Goal: Find specific page/section: Find specific page/section

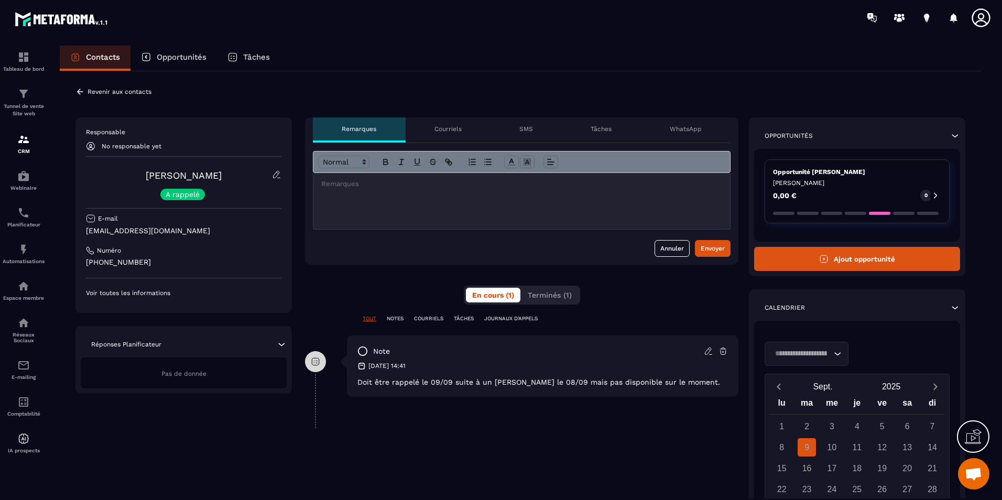
scroll to position [2007, 0]
click at [541, 91] on div "**********" at bounding box center [520, 348] width 921 height 554
click at [372, 62] on div "Contacts Opportunités Tâches" at bounding box center [520, 58] width 921 height 25
click at [37, 71] on p "Tableau de bord" at bounding box center [24, 69] width 42 height 6
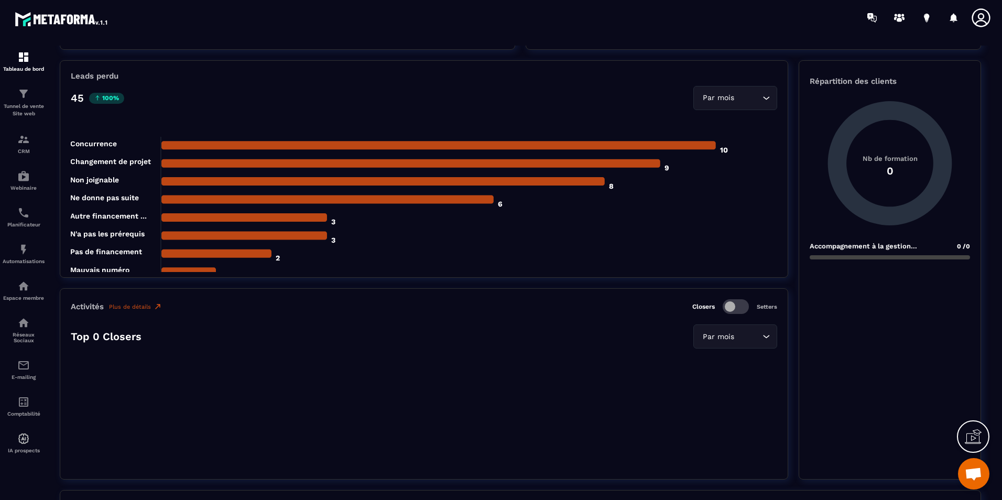
click at [628, 102] on div "45 100% Par mois Loading..." at bounding box center [424, 98] width 706 height 24
click at [906, 217] on icon at bounding box center [890, 163] width 124 height 124
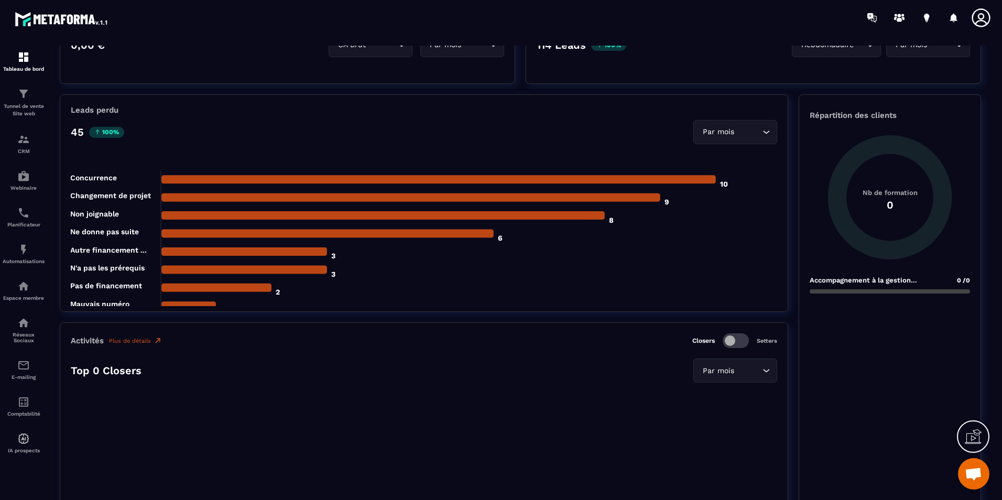
scroll to position [314, 0]
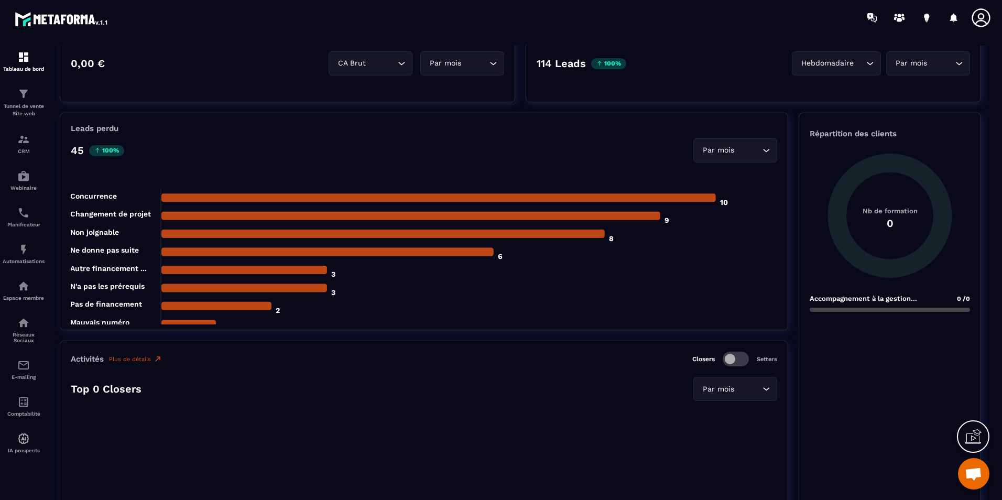
click at [991, 102] on section "Tableau de bord Afficher le tableau : Général Statistiques globales Par mois Lo…" at bounding box center [520, 273] width 942 height 455
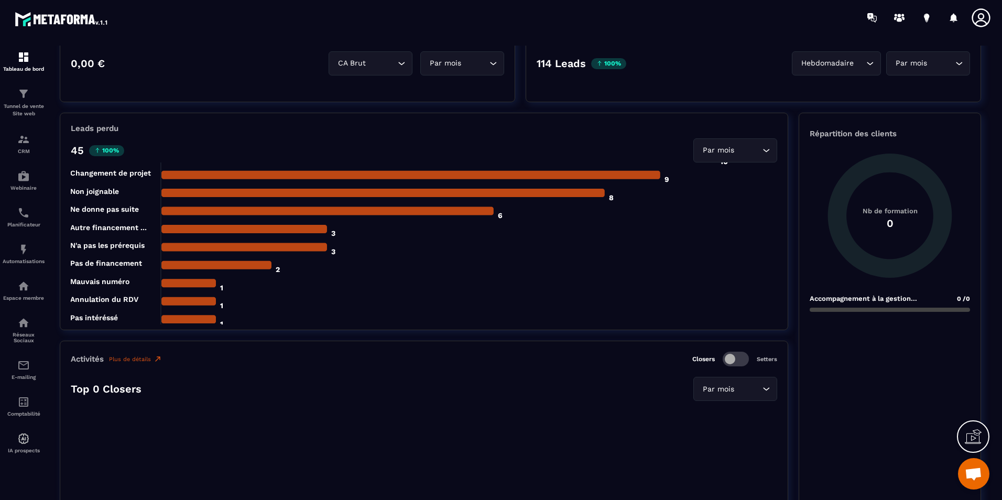
scroll to position [105, 0]
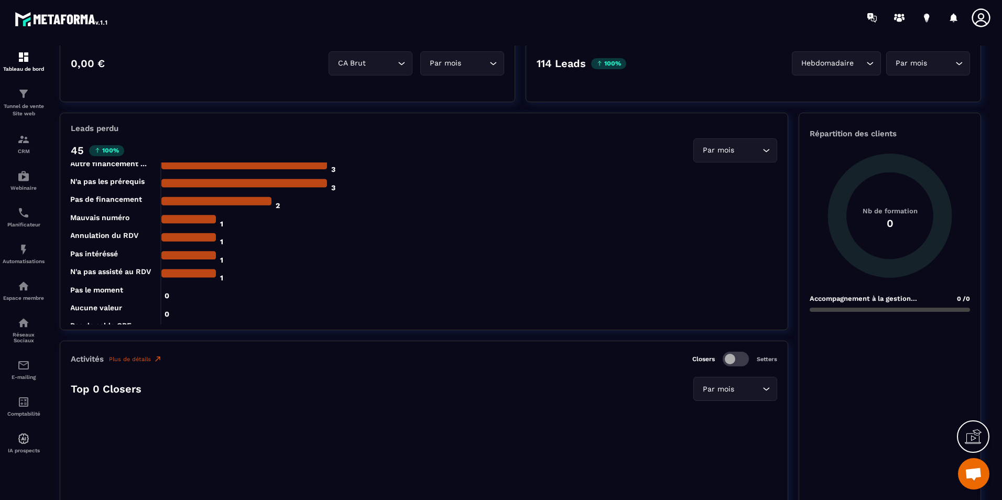
click at [39, 17] on img at bounding box center [62, 18] width 94 height 19
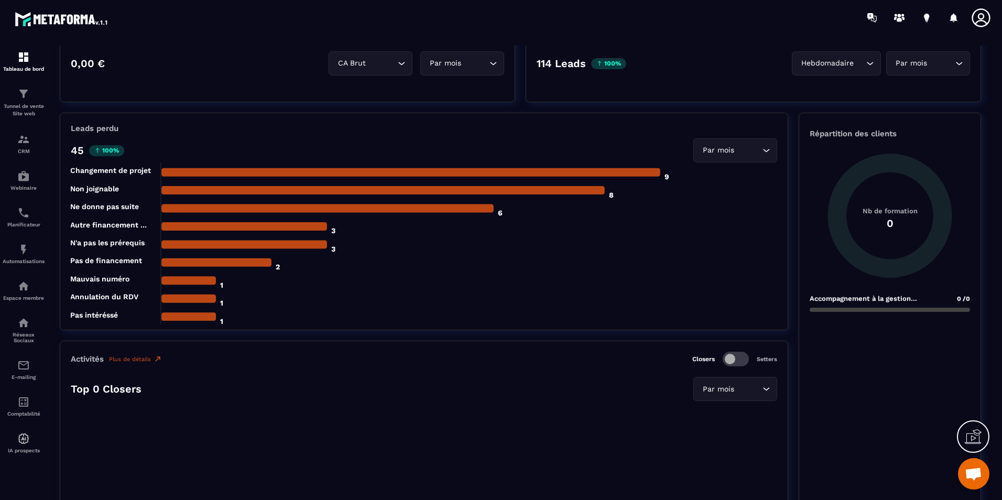
scroll to position [0, 0]
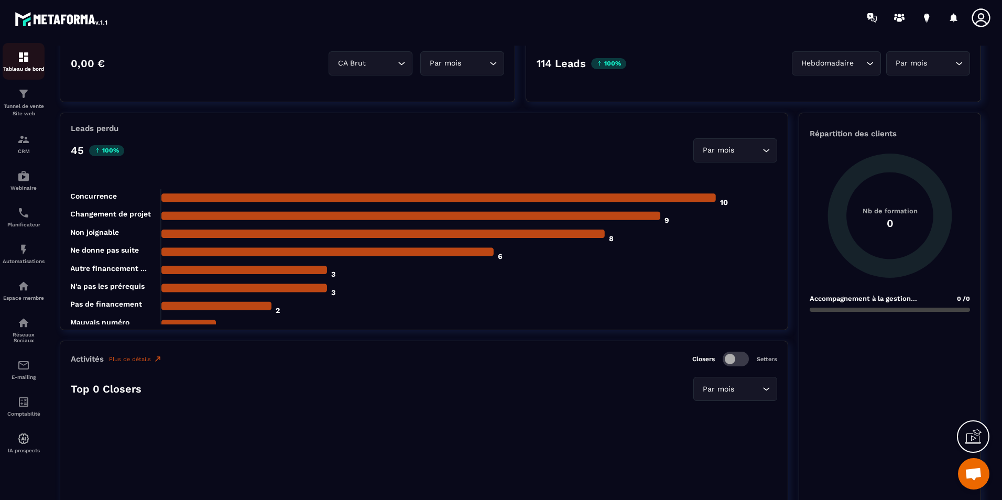
click at [17, 67] on p "Tableau de bord" at bounding box center [24, 69] width 42 height 6
click at [23, 139] on img at bounding box center [23, 139] width 13 height 13
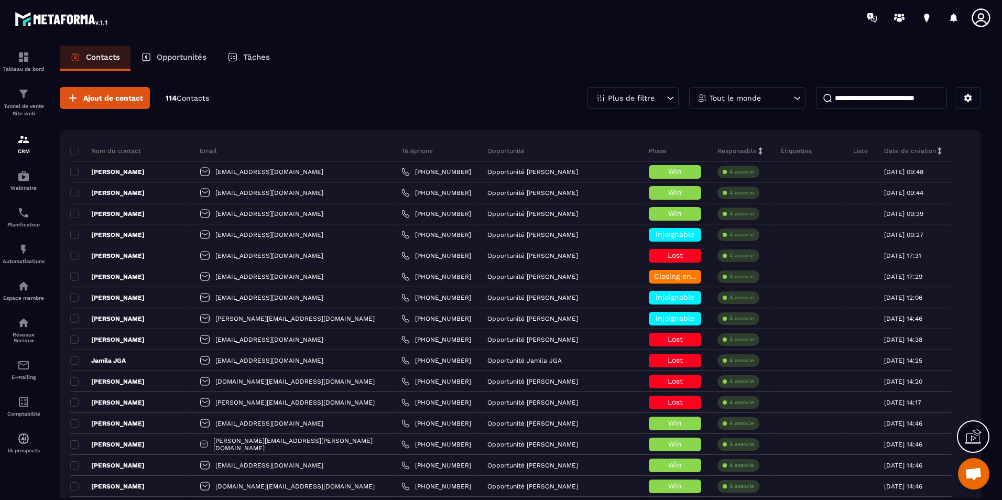
click at [863, 103] on input at bounding box center [881, 98] width 131 height 22
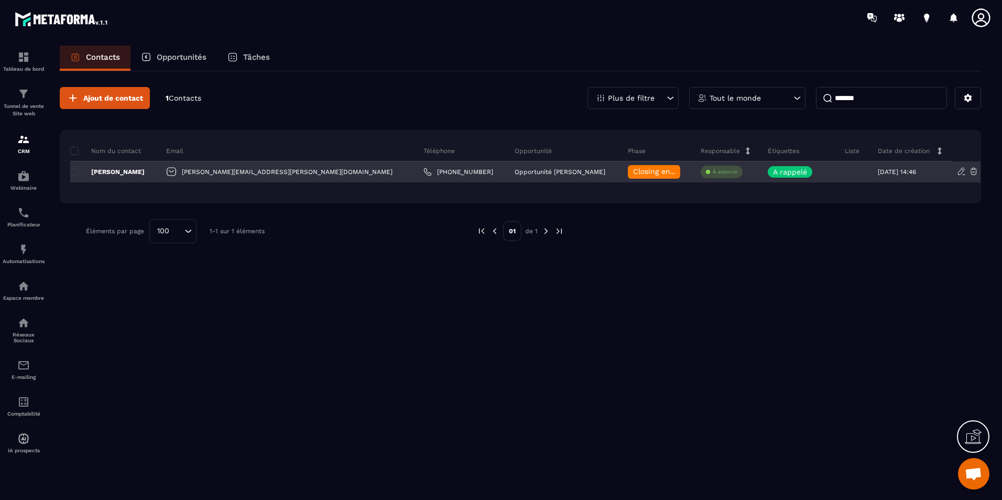
type input "*******"
click at [145, 171] on div "[PERSON_NAME]" at bounding box center [114, 171] width 88 height 21
